Goal: Check status: Check status

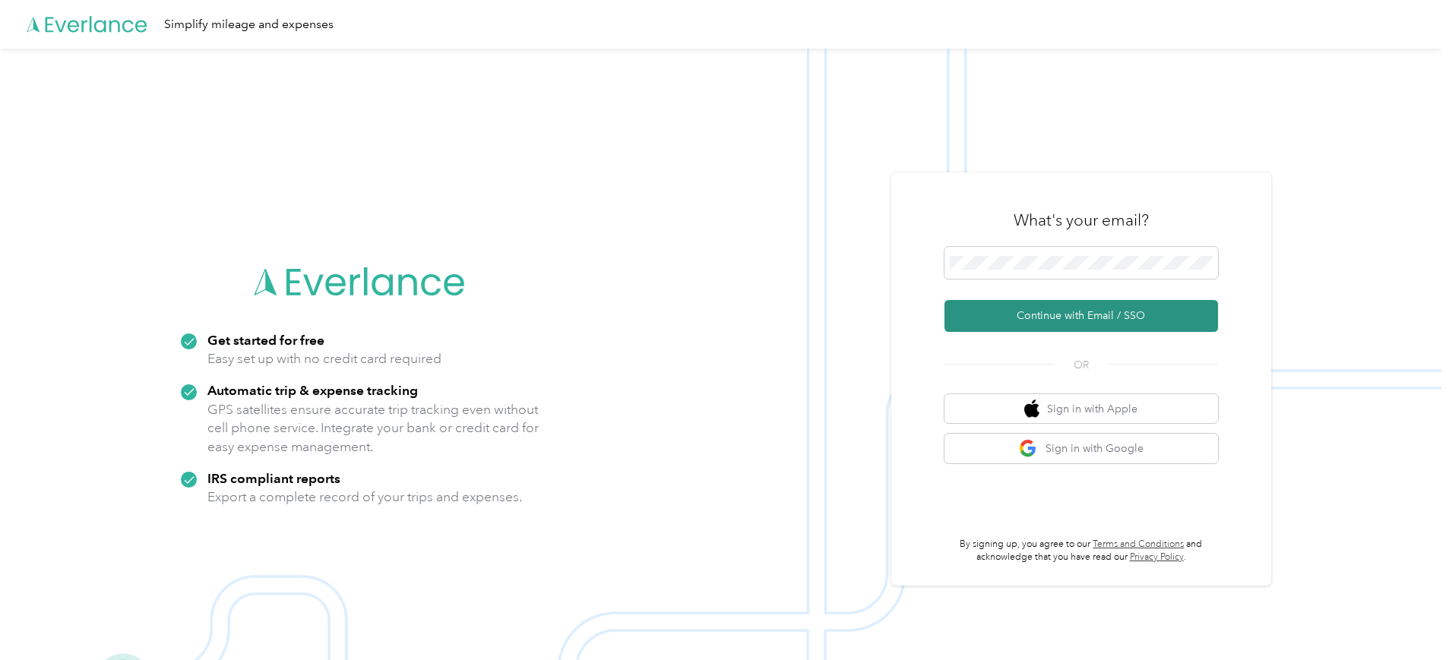
click at [1023, 318] on button "Continue with Email / SSO" at bounding box center [1082, 316] width 274 height 32
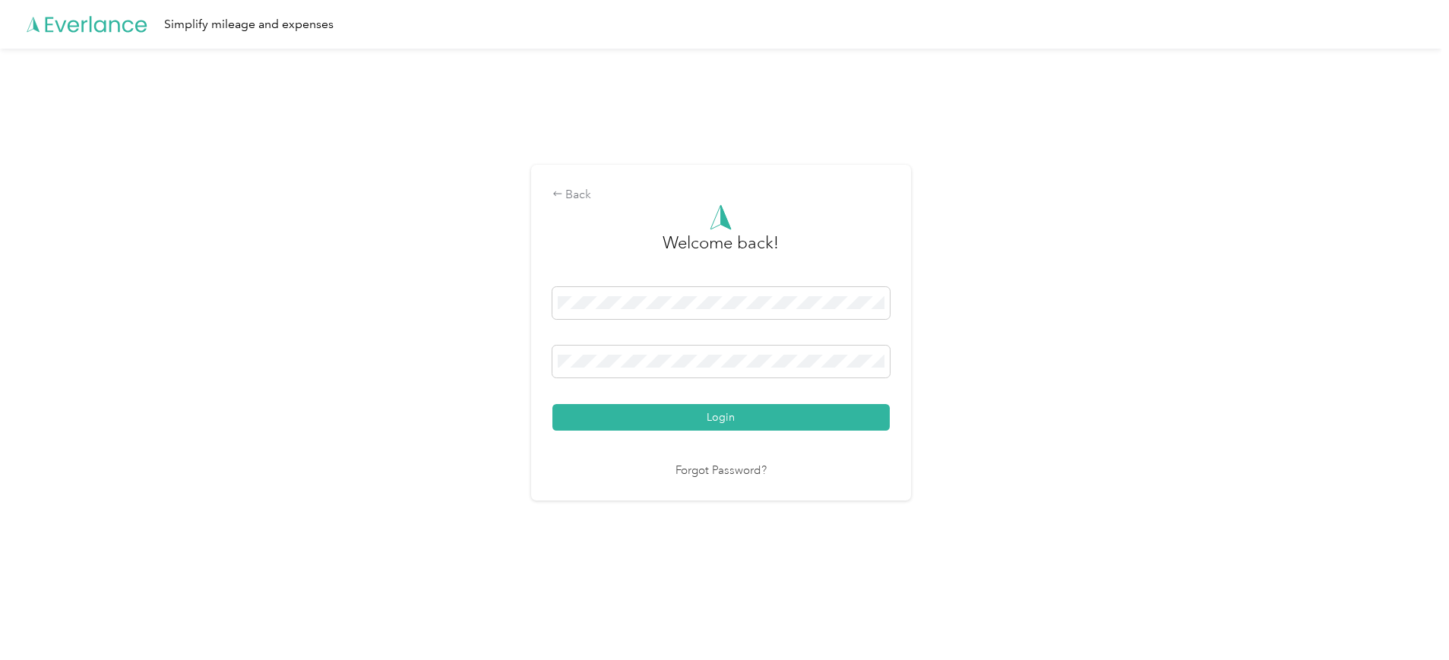
click at [666, 418] on button "Login" at bounding box center [720, 417] width 337 height 27
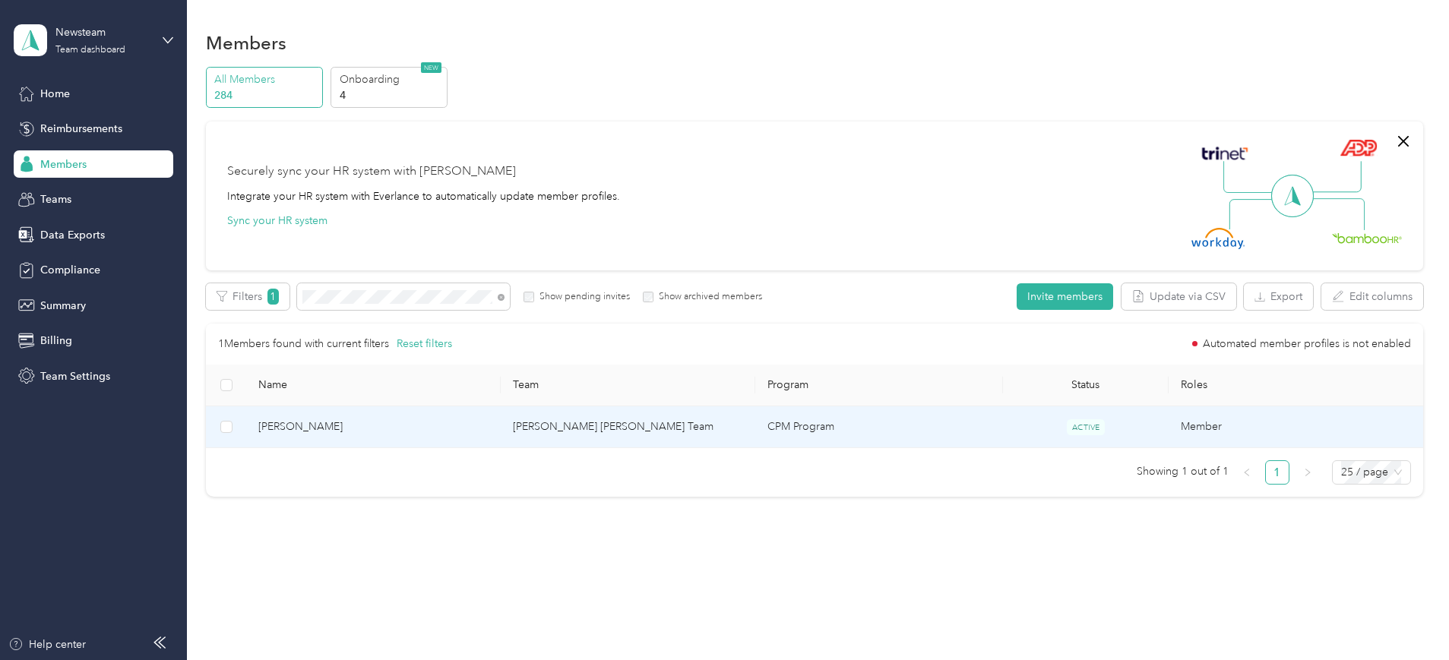
click at [433, 423] on span "[PERSON_NAME]" at bounding box center [373, 427] width 230 height 17
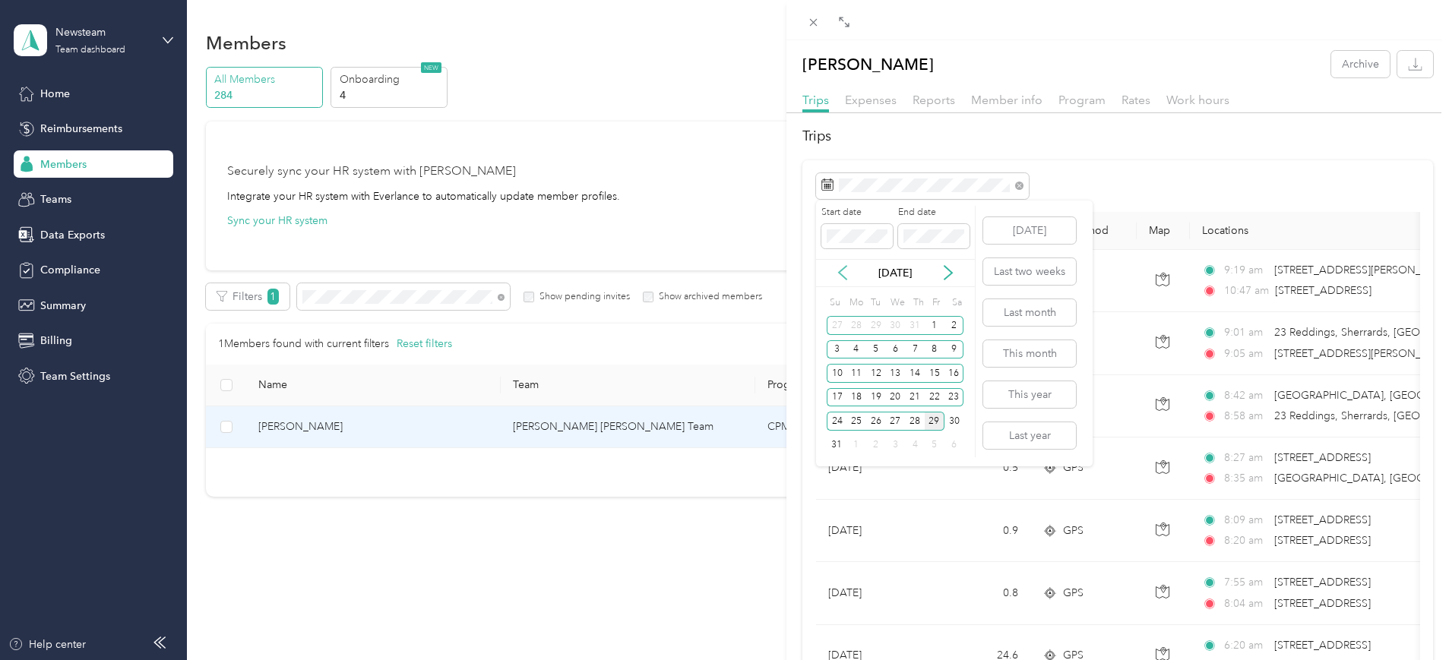
click at [844, 271] on icon at bounding box center [842, 272] width 15 height 15
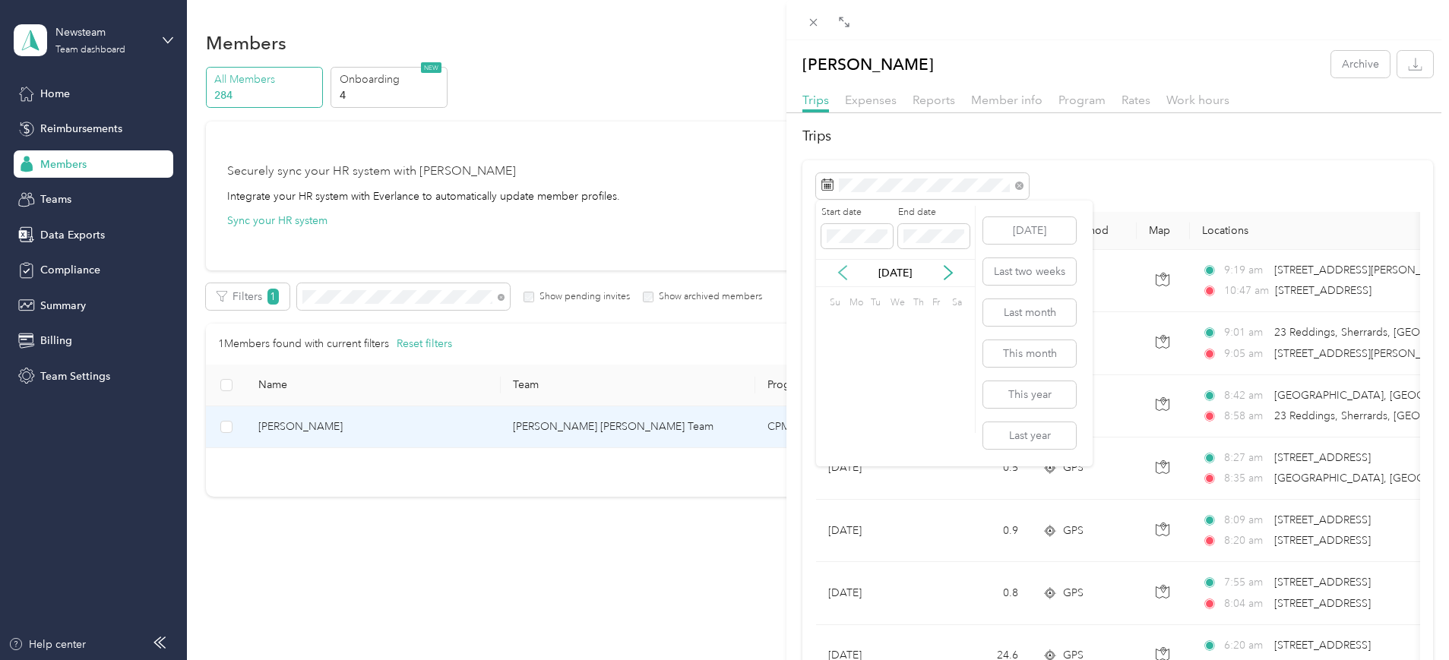
click at [844, 271] on icon at bounding box center [842, 272] width 15 height 15
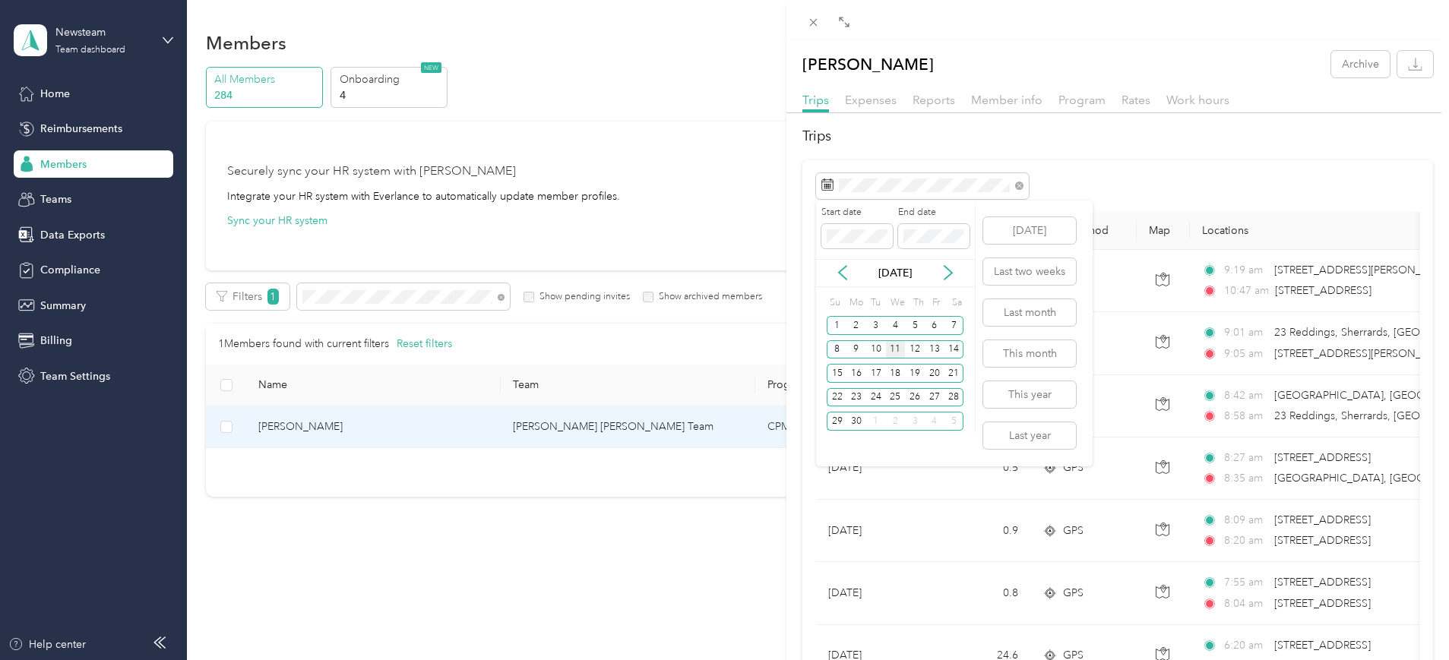
click at [898, 353] on div "11" at bounding box center [896, 349] width 20 height 19
click at [926, 245] on span at bounding box center [933, 236] width 71 height 24
click at [901, 348] on div "11" at bounding box center [896, 349] width 20 height 19
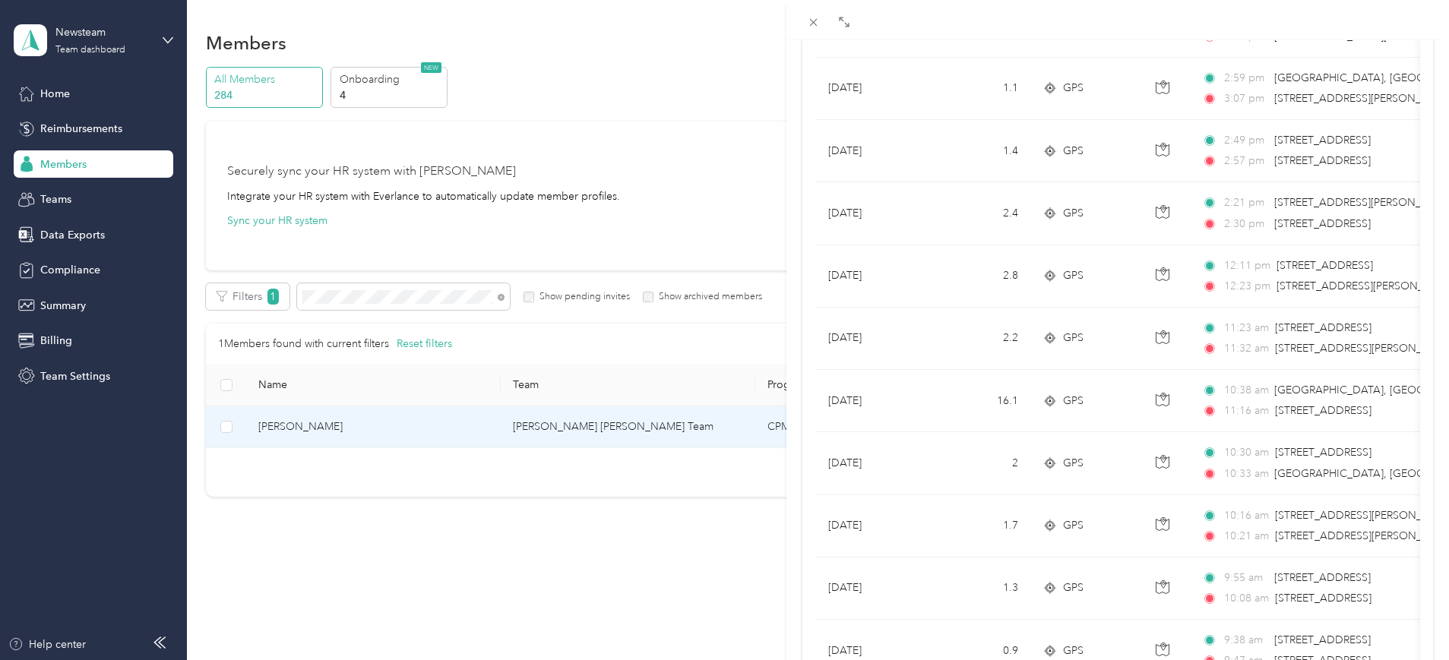
scroll to position [337, 0]
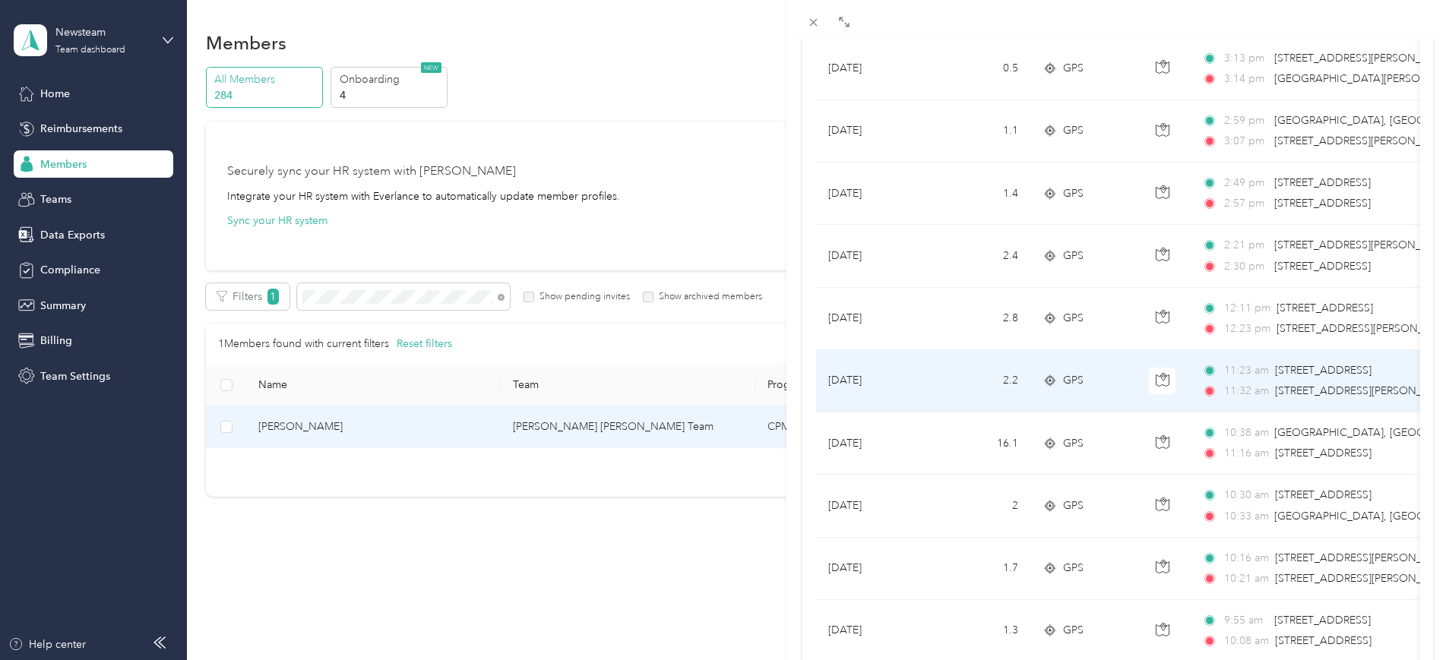
click at [878, 375] on td "[DATE]" at bounding box center [873, 381] width 114 height 62
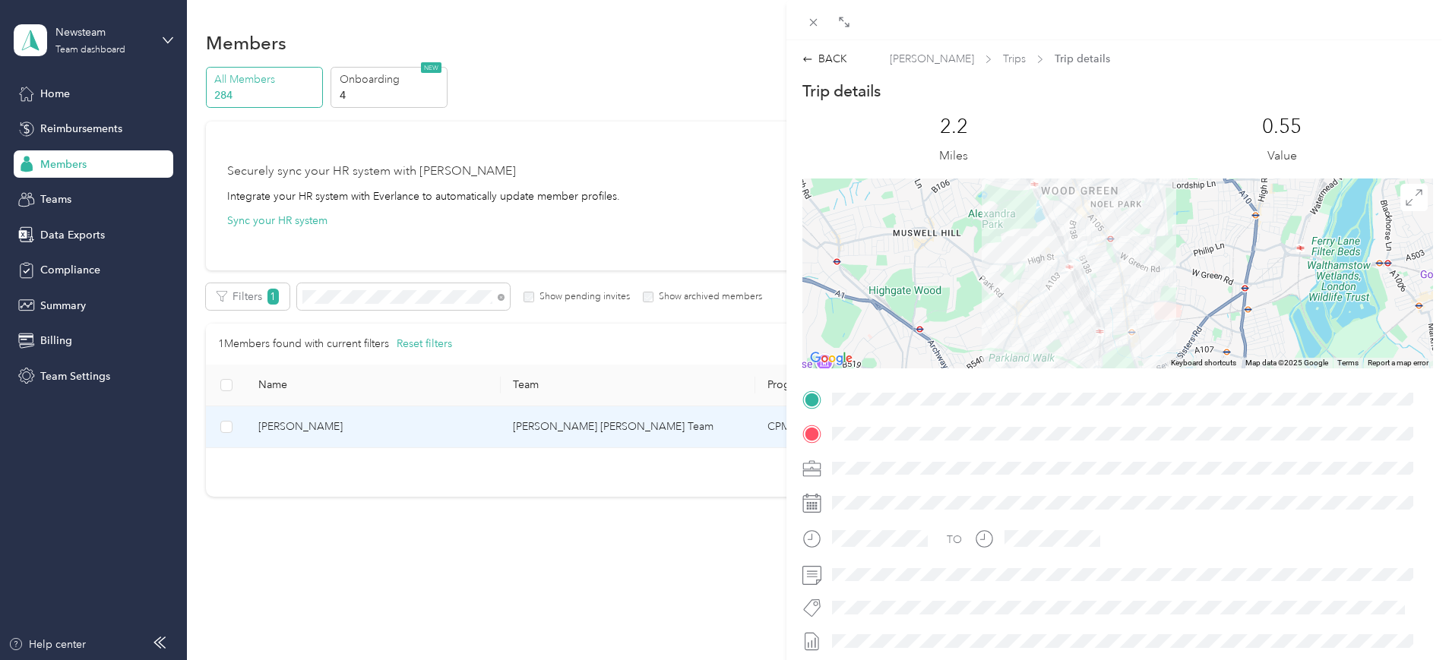
drag, startPoint x: 1196, startPoint y: 310, endPoint x: 1129, endPoint y: 205, distance: 124.4
click at [1129, 205] on div at bounding box center [1117, 274] width 631 height 190
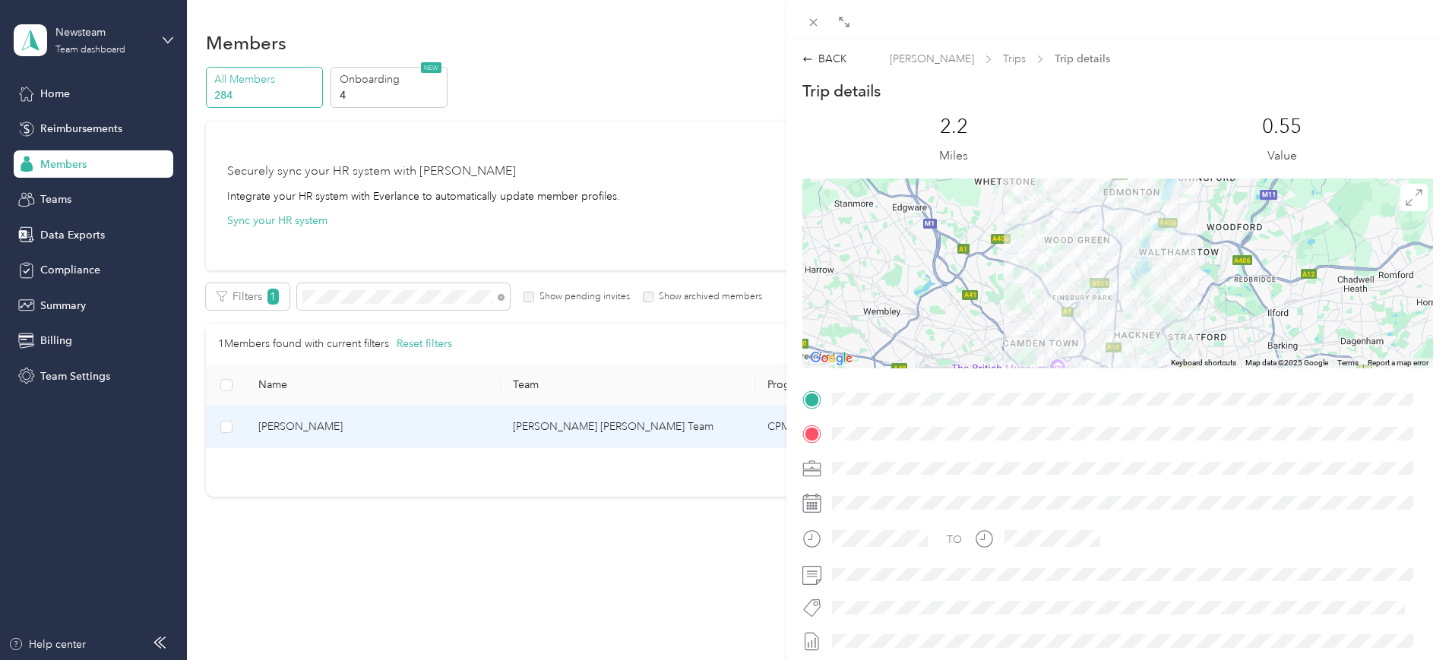
drag, startPoint x: 1160, startPoint y: 239, endPoint x: 1056, endPoint y: 322, distance: 134.1
click at [1056, 322] on div at bounding box center [1117, 274] width 631 height 190
click at [829, 62] on div "BACK" at bounding box center [824, 59] width 45 height 16
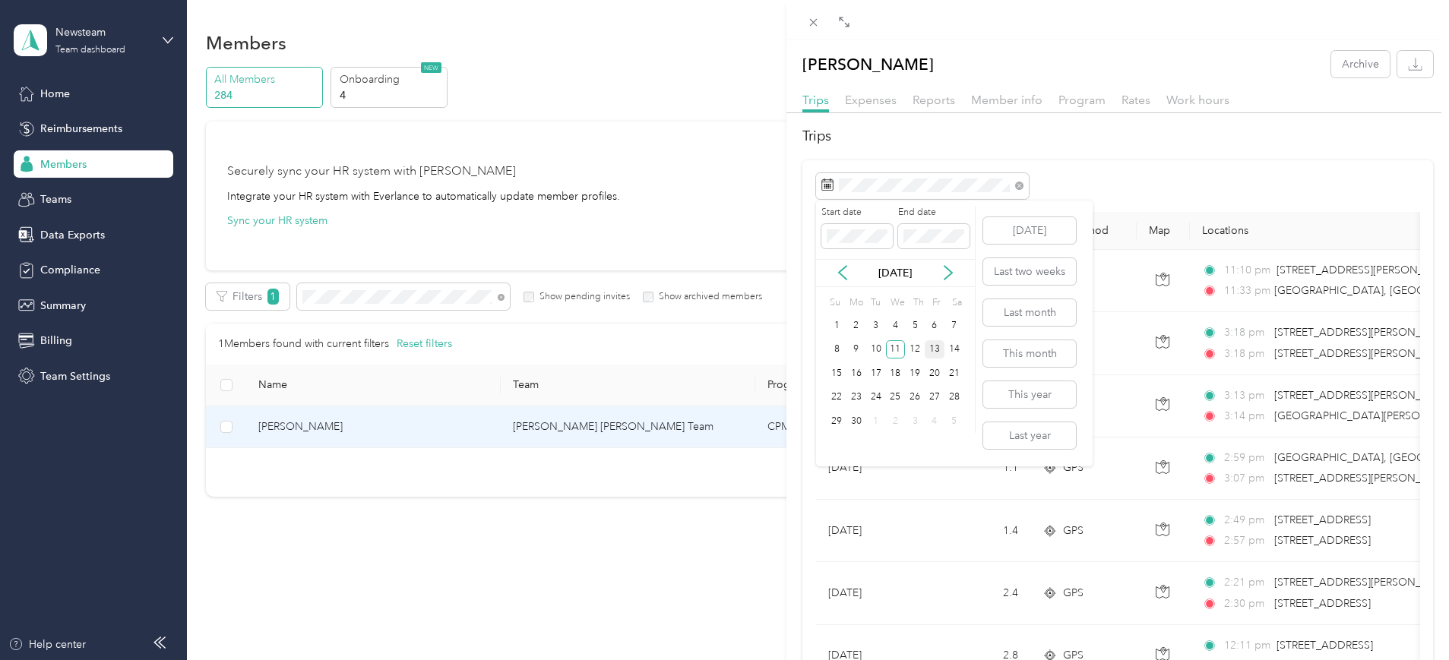
click at [938, 353] on div "13" at bounding box center [935, 349] width 20 height 19
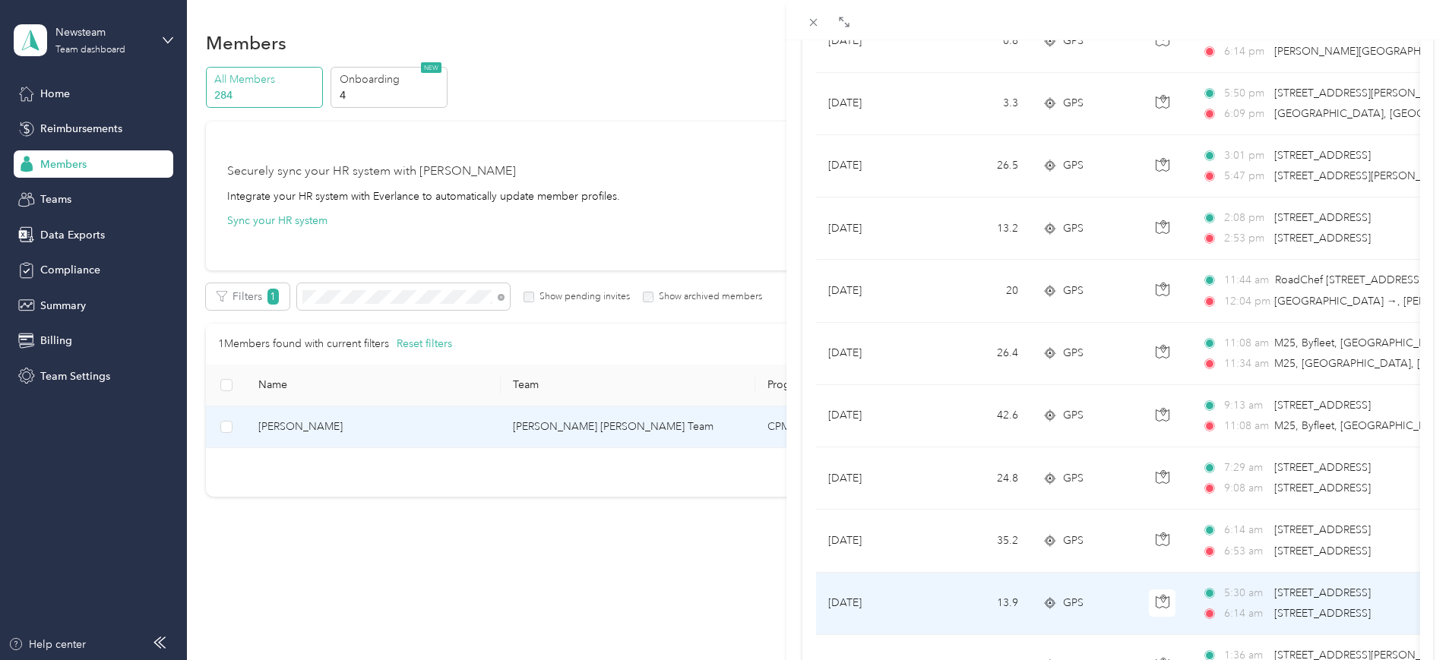
scroll to position [190, 0]
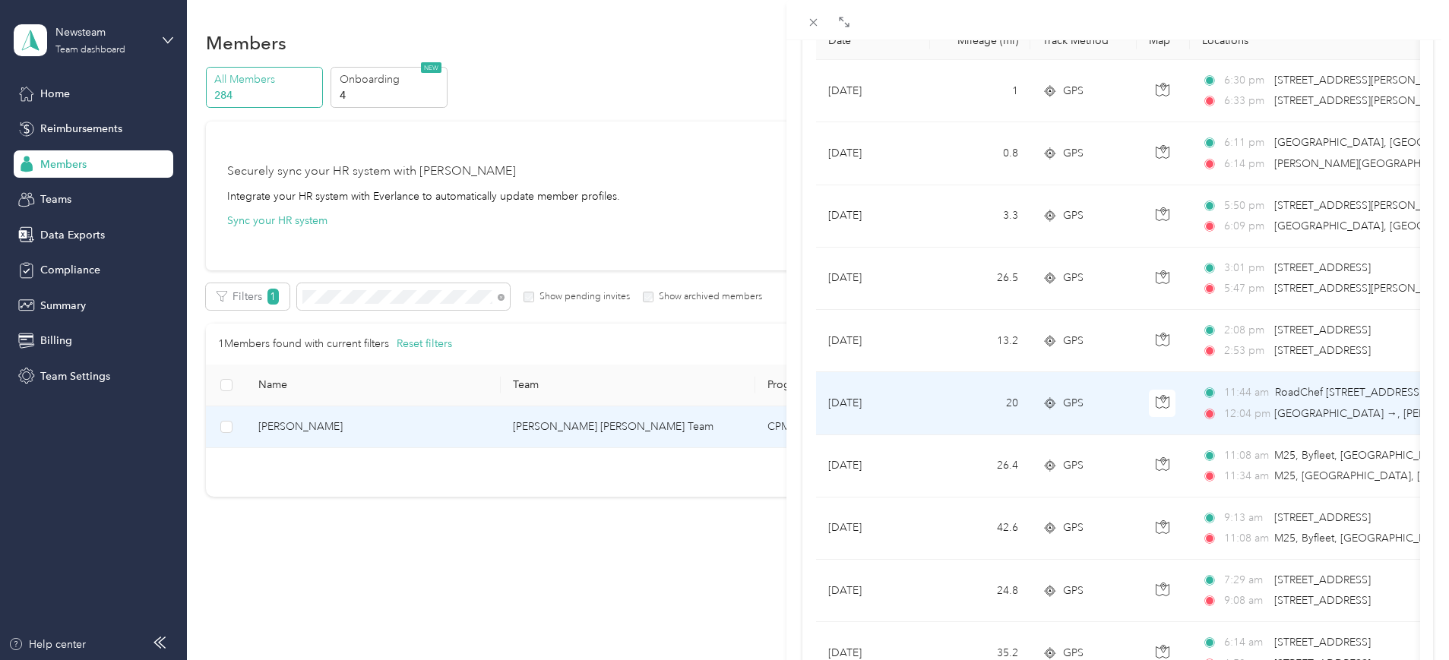
click at [907, 406] on td "[DATE]" at bounding box center [873, 403] width 114 height 62
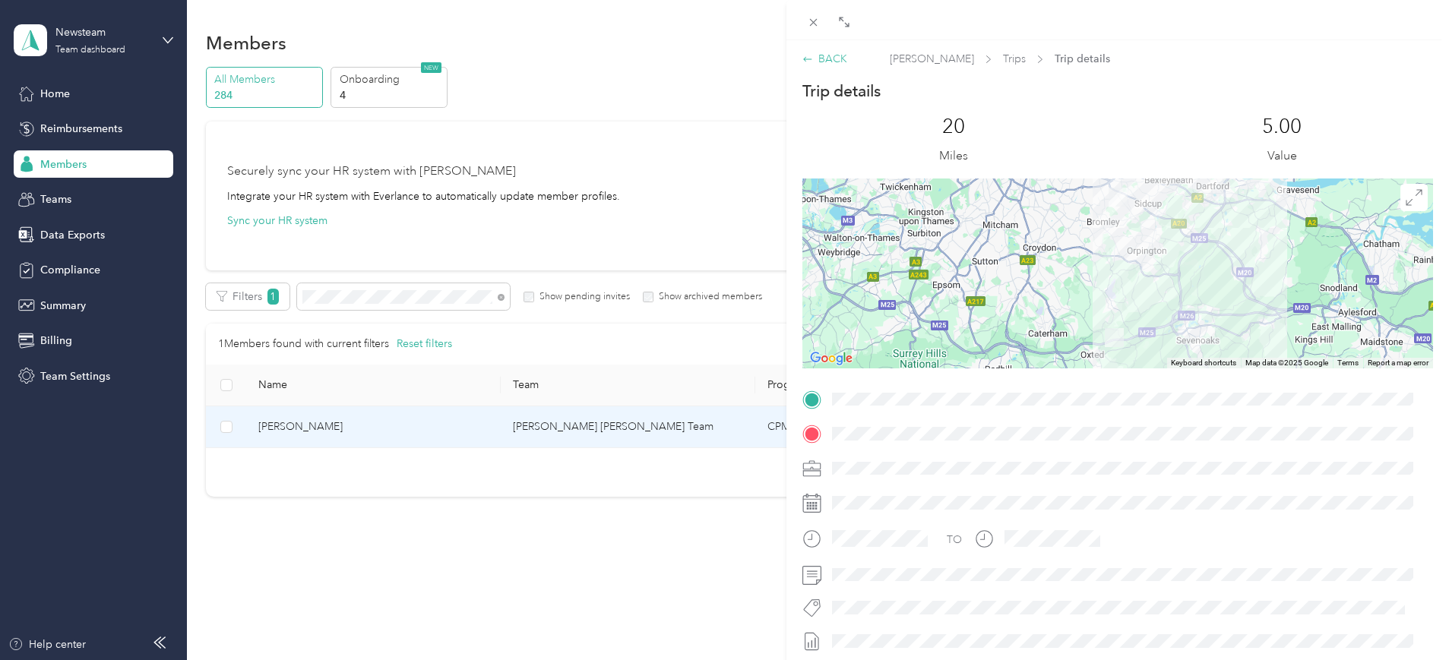
click at [818, 55] on div "BACK" at bounding box center [824, 59] width 45 height 16
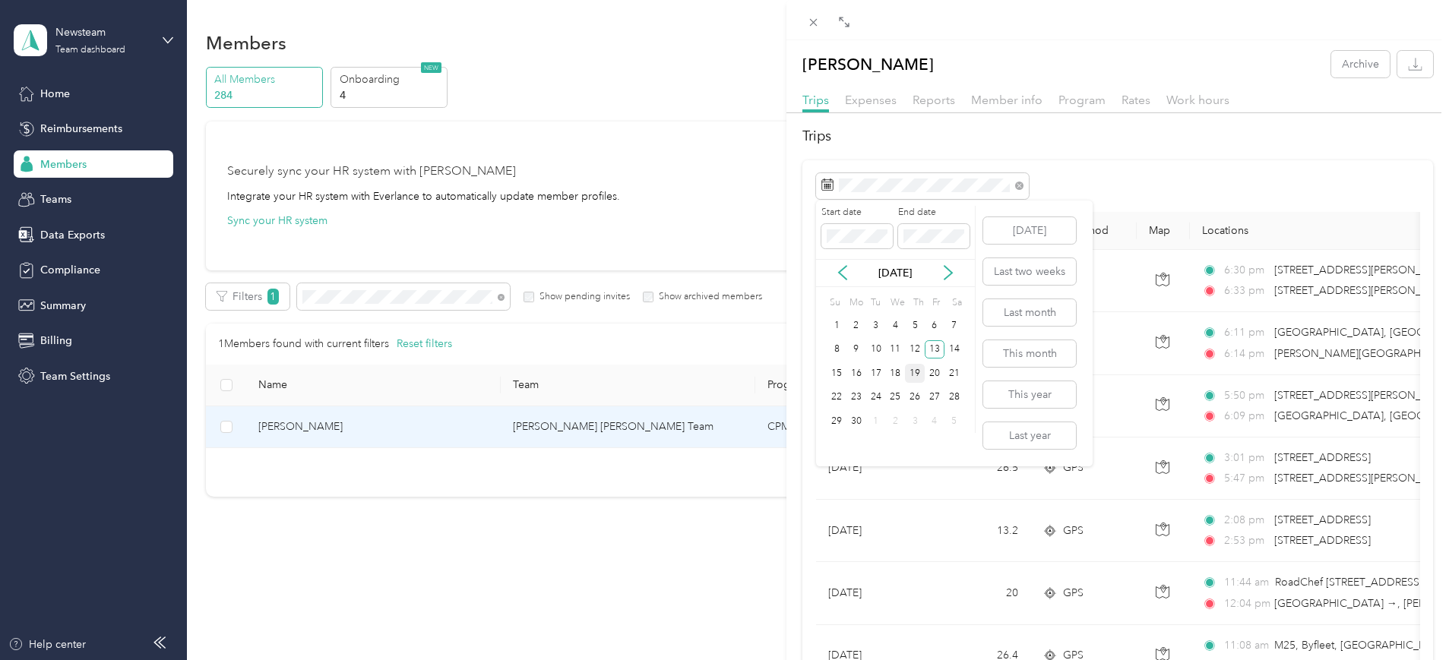
click at [918, 375] on div "19" at bounding box center [915, 373] width 20 height 19
click at [919, 372] on div "19" at bounding box center [915, 373] width 20 height 19
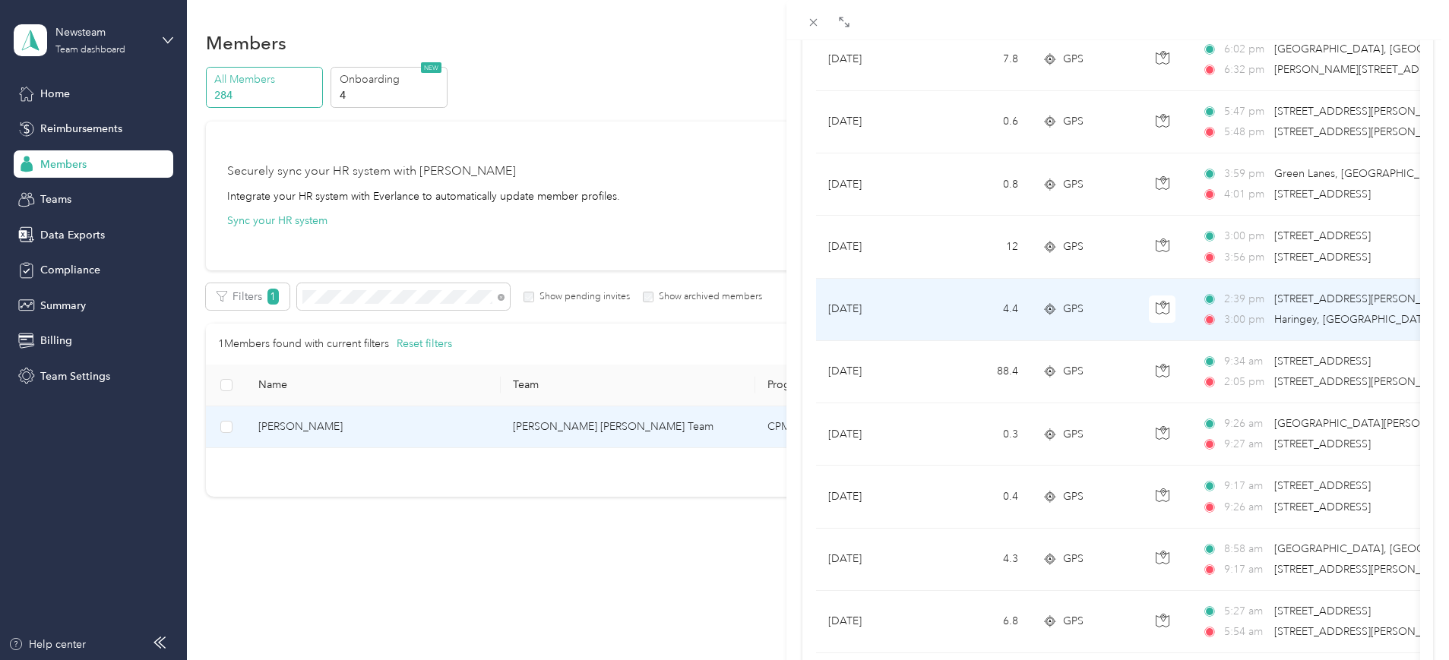
scroll to position [380, 0]
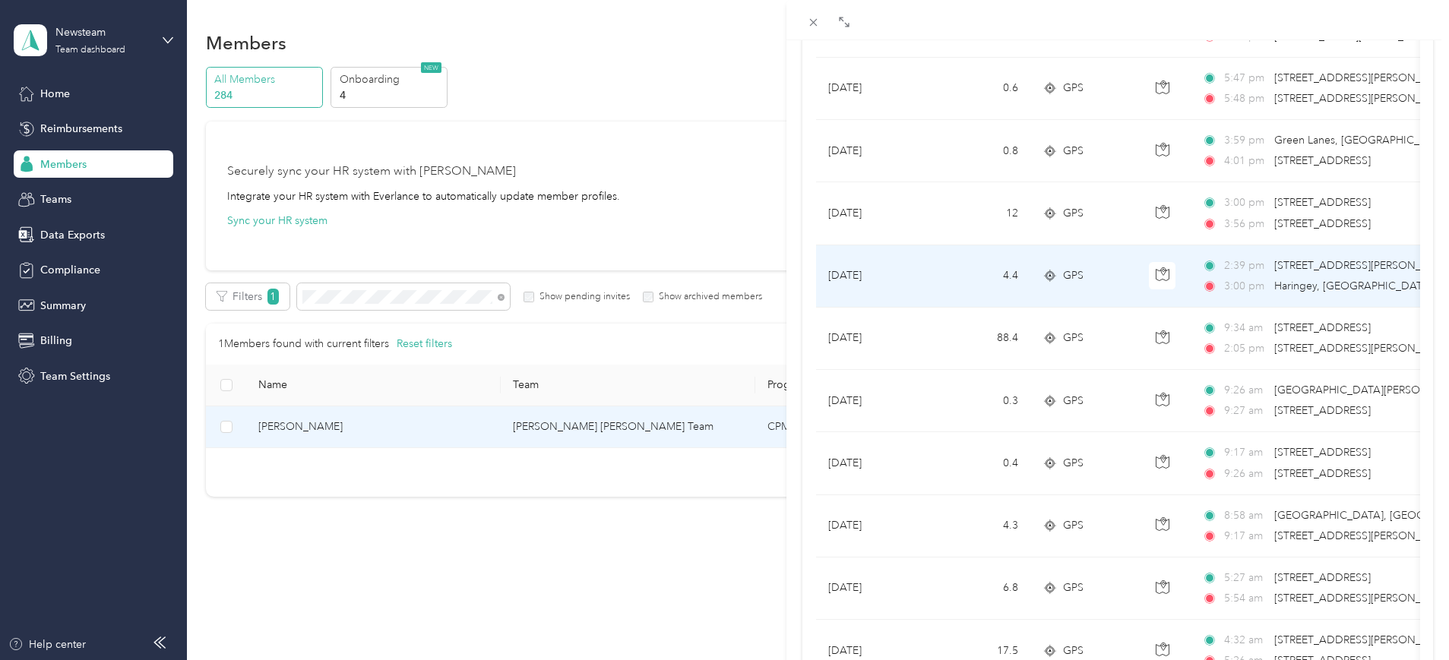
click at [884, 250] on td "[DATE]" at bounding box center [873, 276] width 114 height 62
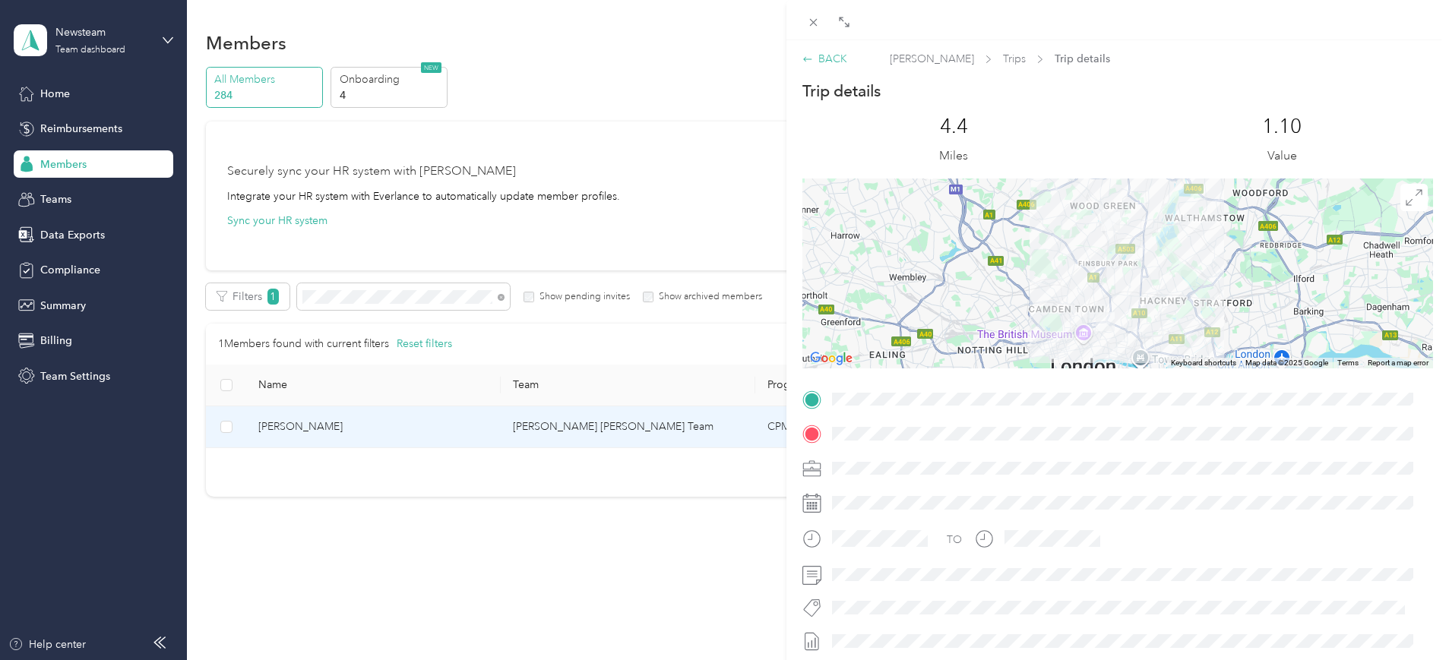
click at [805, 62] on icon at bounding box center [807, 59] width 11 height 11
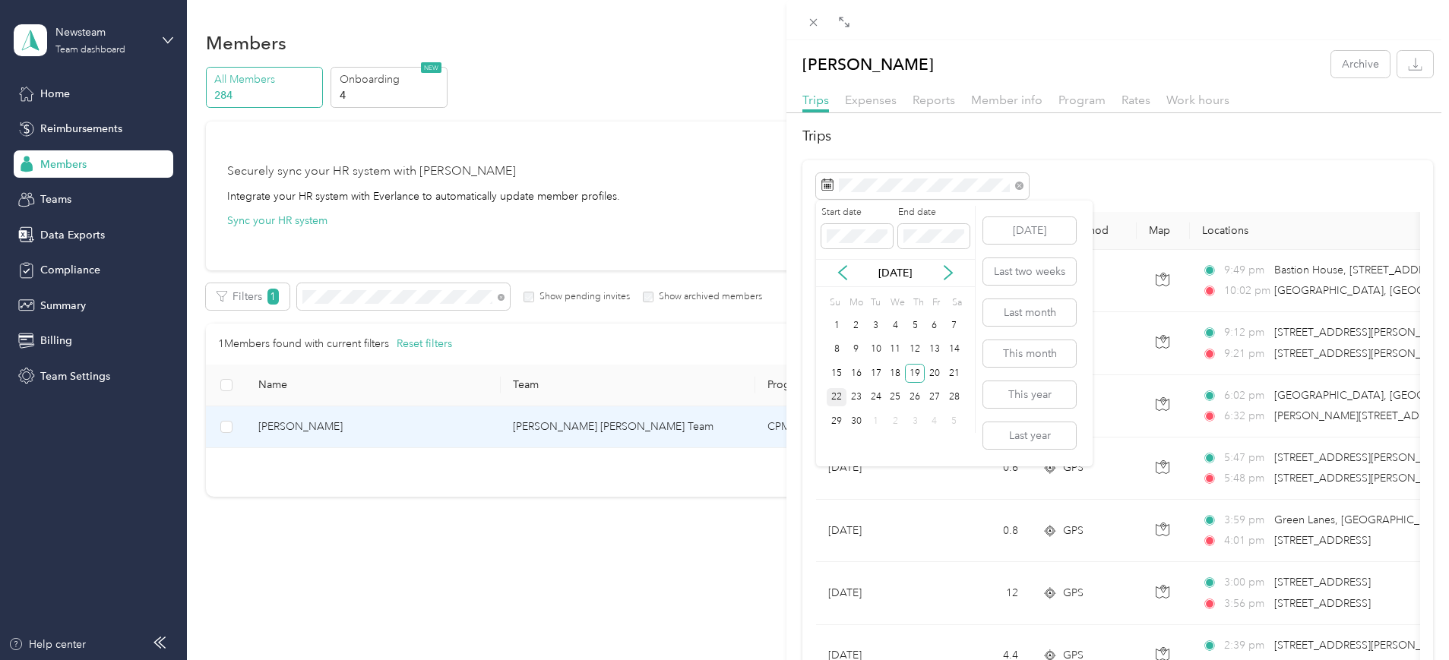
click at [844, 400] on div "22" at bounding box center [837, 397] width 20 height 19
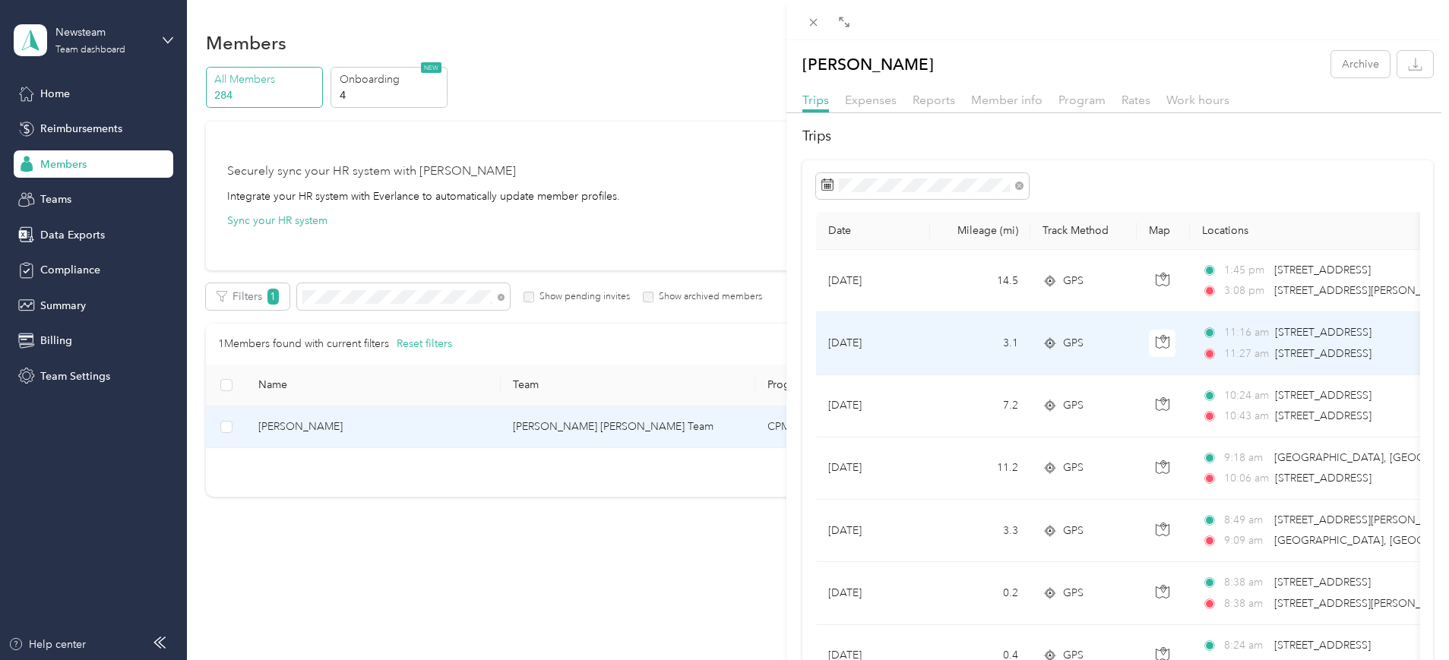
click at [902, 340] on td "[DATE]" at bounding box center [873, 343] width 114 height 62
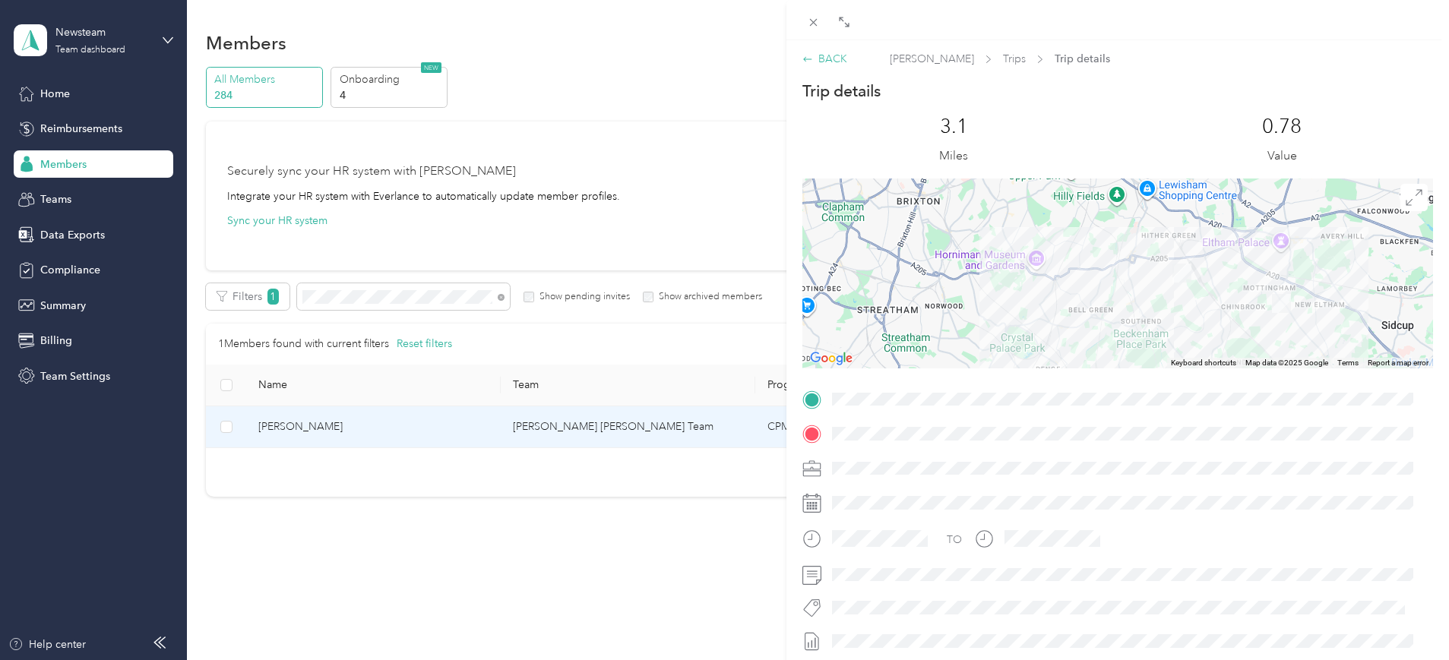
click at [828, 62] on div "BACK" at bounding box center [824, 59] width 45 height 16
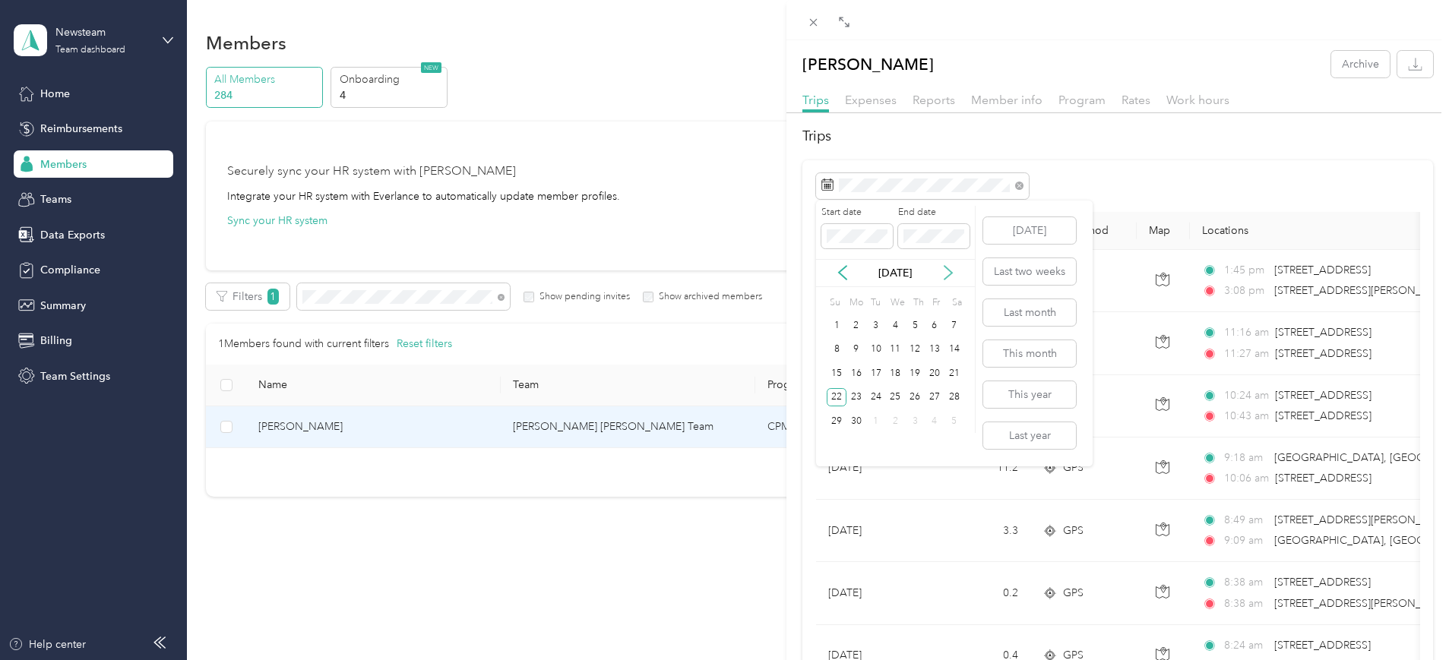
click at [954, 277] on icon at bounding box center [948, 272] width 15 height 15
click at [917, 327] on div "3" at bounding box center [915, 325] width 20 height 19
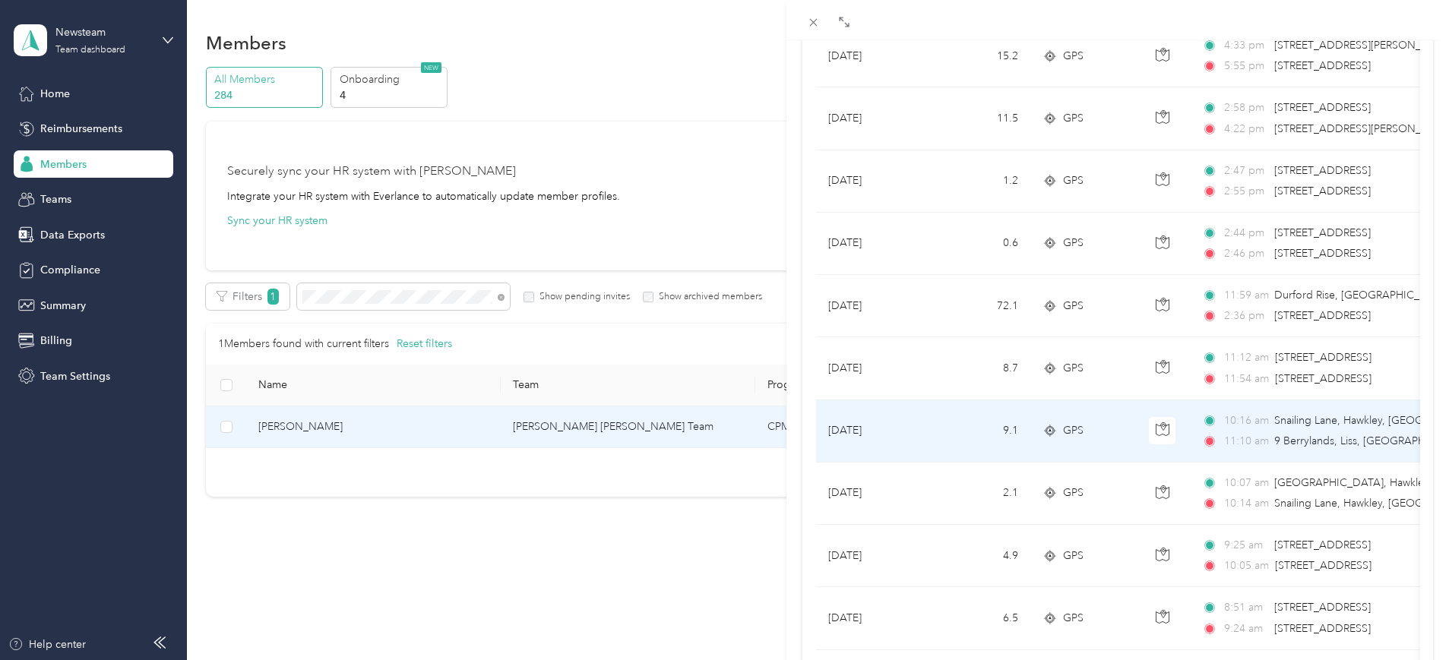
scroll to position [380, 0]
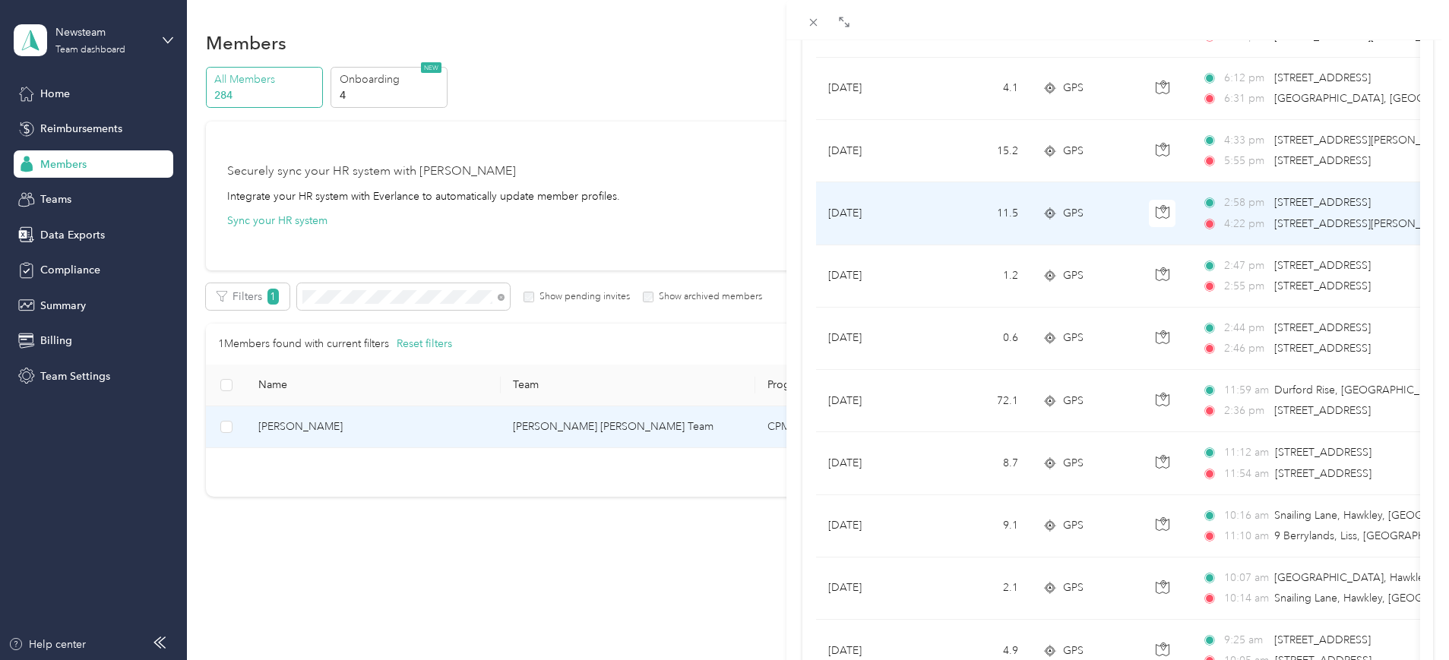
click at [878, 213] on td "[DATE]" at bounding box center [873, 213] width 114 height 62
